Goal: Consume media (video, audio)

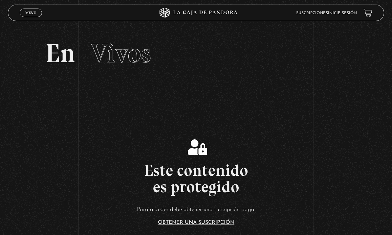
click at [335, 15] on link "Inicie sesión" at bounding box center [342, 13] width 29 height 4
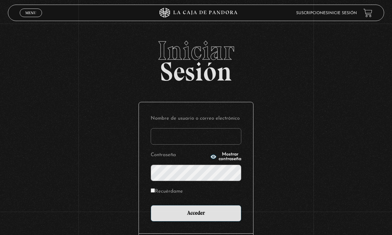
click at [212, 136] on input "Nombre de usuario o correo electrónico" at bounding box center [196, 136] width 91 height 16
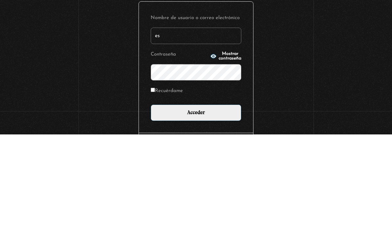
type input "esconstruccion@gmail.com"
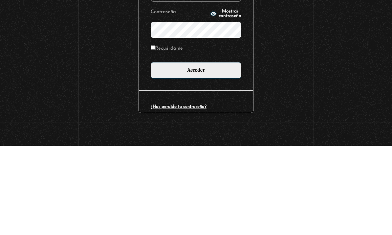
click at [200, 151] on input "Acceder" at bounding box center [196, 159] width 91 height 16
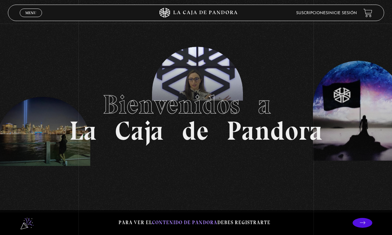
click at [340, 15] on link "Inicie sesión" at bounding box center [342, 13] width 29 height 4
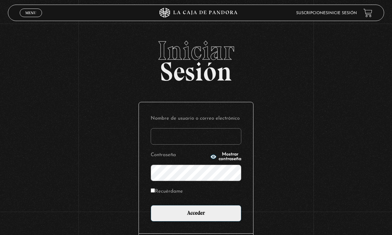
click at [197, 141] on input "Nombre de usuario o correo electrónico" at bounding box center [196, 136] width 91 height 16
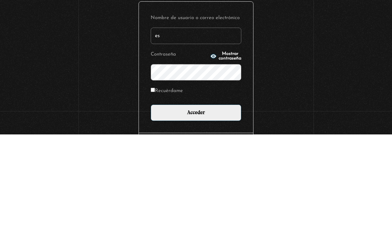
type input "esconstruccion@gmail.com"
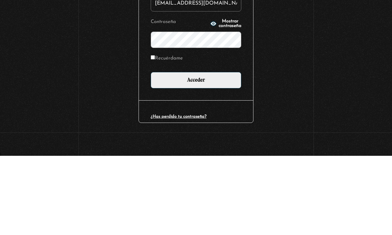
click at [196, 151] on input "Acceder" at bounding box center [196, 159] width 91 height 16
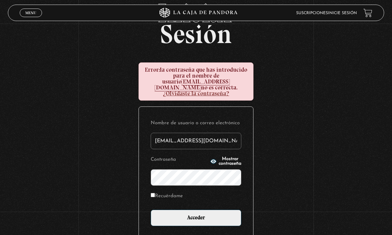
scroll to position [69, 0]
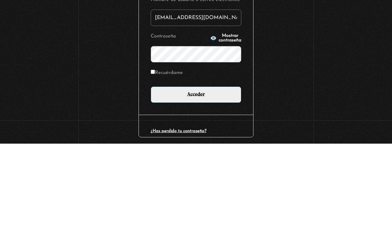
click at [177, 160] on label "Recuérdame" at bounding box center [167, 164] width 32 height 9
click at [155, 161] on input "Recuérdame" at bounding box center [153, 163] width 4 height 4
checkbox input "true"
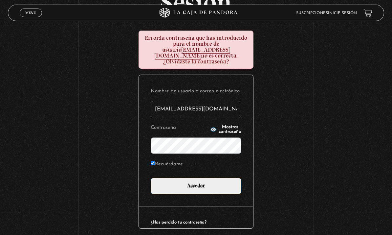
click at [229, 126] on span "Mostrar contraseña" at bounding box center [230, 129] width 23 height 9
click at [235, 186] on input "Acceder" at bounding box center [196, 186] width 91 height 16
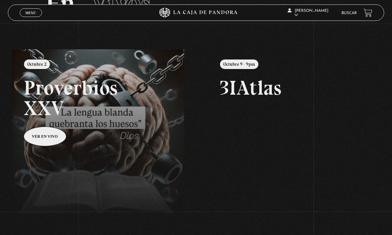
scroll to position [48, 0]
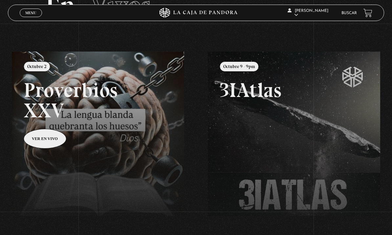
click at [33, 14] on span "Menu" at bounding box center [30, 13] width 11 height 4
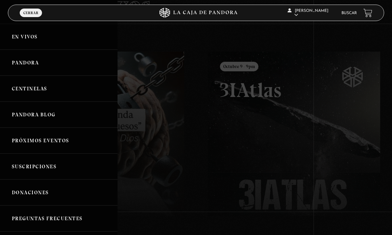
click at [49, 91] on link "Centinelas" at bounding box center [59, 89] width 118 height 26
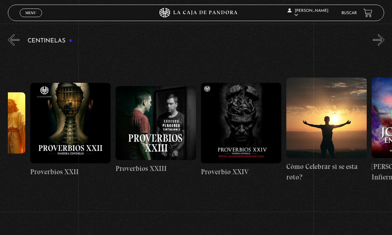
scroll to position [0, 2026]
click at [255, 158] on figure at bounding box center [241, 123] width 80 height 80
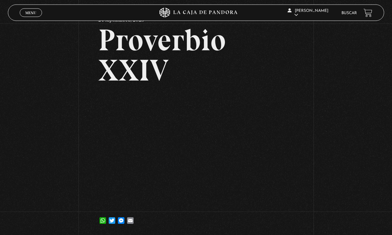
scroll to position [33, 0]
